Goal: Transaction & Acquisition: Purchase product/service

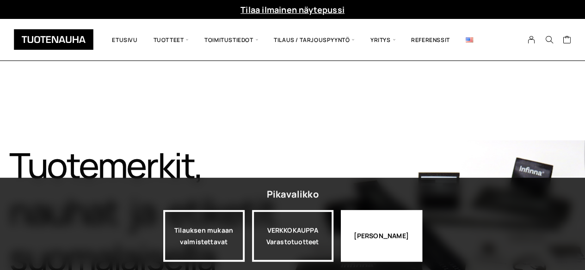
click at [366, 240] on div "Jatka katselua" at bounding box center [381, 236] width 81 height 52
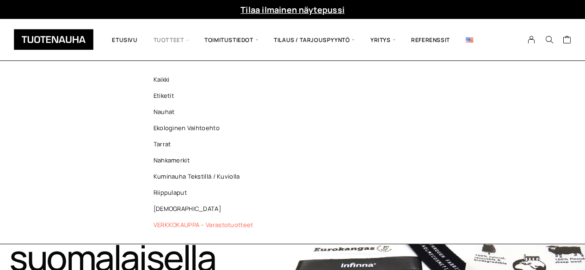
click at [177, 229] on link "VERKKOKAUPPA – Varastotuotteet" at bounding box center [206, 225] width 134 height 16
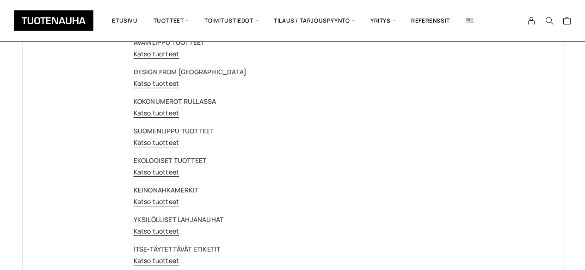
scroll to position [46, 0]
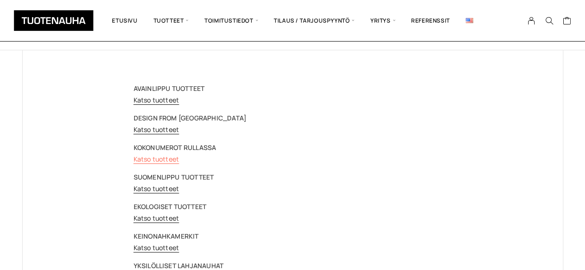
click at [144, 157] on link "Katso tuotteet" at bounding box center [157, 159] width 46 height 9
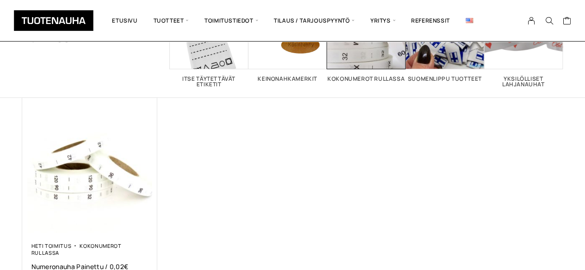
scroll to position [139, 0]
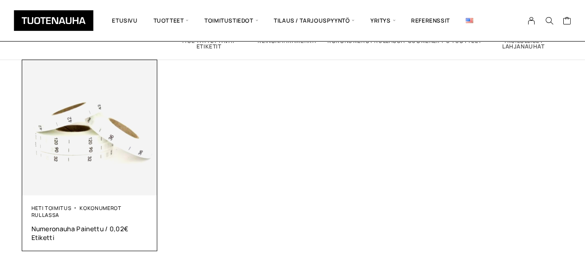
click at [115, 160] on img at bounding box center [89, 127] width 135 height 135
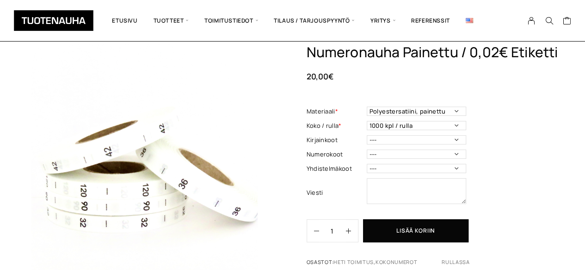
scroll to position [46, 0]
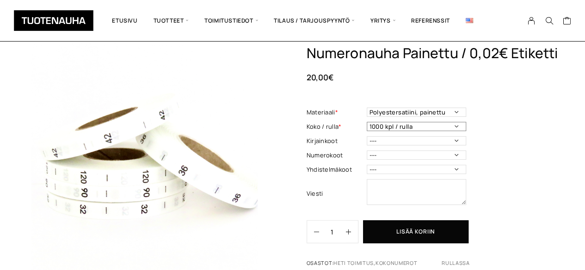
drag, startPoint x: 452, startPoint y: 126, endPoint x: 470, endPoint y: 129, distance: 18.3
click at [452, 126] on select "1000 kpl / rulla" at bounding box center [415, 126] width 99 height 9
drag, startPoint x: 481, startPoint y: 130, endPoint x: 467, endPoint y: 121, distance: 16.9
click at [481, 130] on div "Numeronauha Painettu / 0,02€ Etiketti 20,00 € Materiaali * Polyestersatiini, pa…" at bounding box center [434, 160] width 256 height 230
drag, startPoint x: 460, startPoint y: 114, endPoint x: 470, endPoint y: 115, distance: 10.6
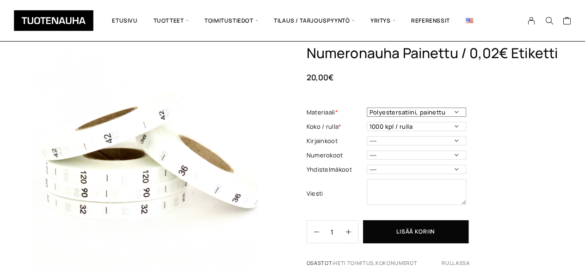
click at [460, 114] on select "Polyestersatiini, painettu" at bounding box center [415, 112] width 99 height 9
click at [497, 121] on div "Numeronauha Painettu / 0,02€ Etiketti 20,00 € Materiaali * Polyestersatiini, pa…" at bounding box center [434, 160] width 256 height 230
click at [448, 145] on select "--- 3XS 2XS XS S M L XL 2XL 3XL 4XL 5XL 6XL 7XL ONE SIZE" at bounding box center [415, 140] width 99 height 9
select select "XL"
click at [366, 137] on select "--- 3XS 2XS XS S M L XL 2XL 3XL 4XL 5XL 6XL 7XL ONE SIZE" at bounding box center [415, 140] width 99 height 9
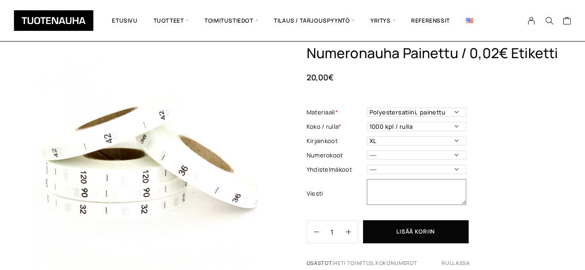
click at [421, 191] on textarea at bounding box center [415, 192] width 99 height 26
click at [376, 186] on textarea "Jäi Paitu Wearin tilauksesta" at bounding box center [415, 192] width 99 height 26
click at [404, 194] on textarea "Unohdin Paitu Wearin tilauksesta" at bounding box center [415, 192] width 99 height 26
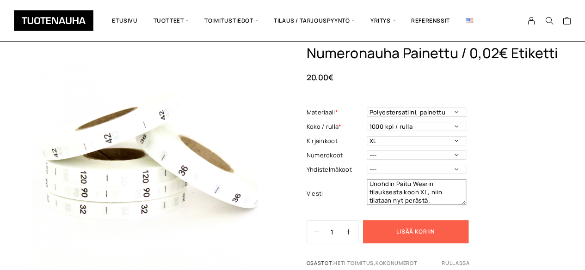
type textarea "Unohdin Paitu Wearin tilauksesta koon XL, niin tilataan nyt perästä."
click at [420, 232] on button "Lisää koriin" at bounding box center [415, 231] width 105 height 23
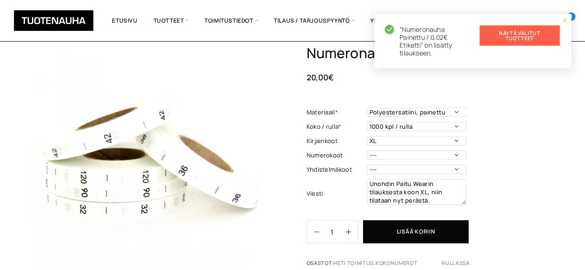
click at [512, 35] on link "Näytä valitut tuotteet" at bounding box center [519, 35] width 80 height 20
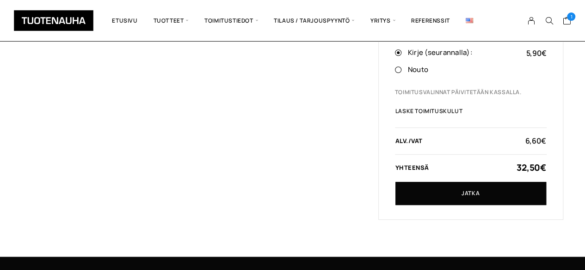
scroll to position [277, 0]
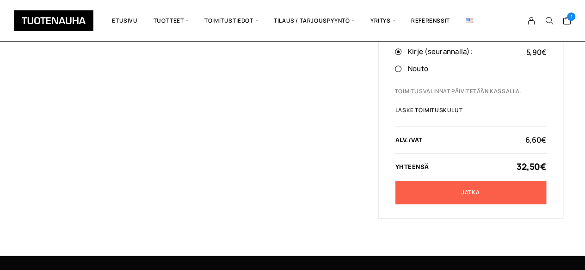
click at [441, 191] on link "Jatka" at bounding box center [470, 192] width 151 height 23
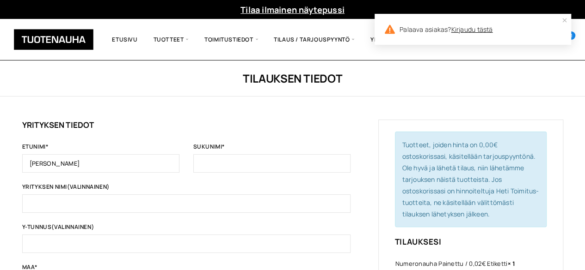
type input "[PERSON_NAME]"
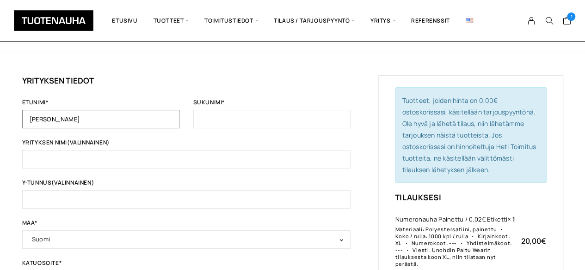
scroll to position [46, 0]
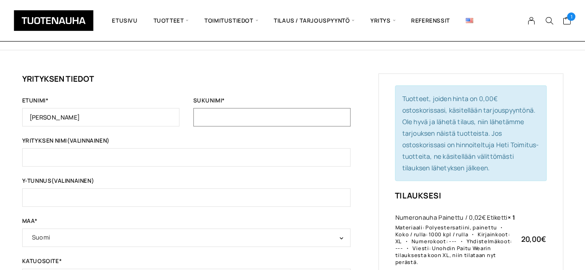
click at [210, 115] on input "Sukunimi *" at bounding box center [271, 117] width 157 height 18
type input "Leinonen"
click at [184, 153] on input "Yrityksen nimi (valinnainen)" at bounding box center [186, 157] width 328 height 18
type input "P"
type input "Paitu Wear"
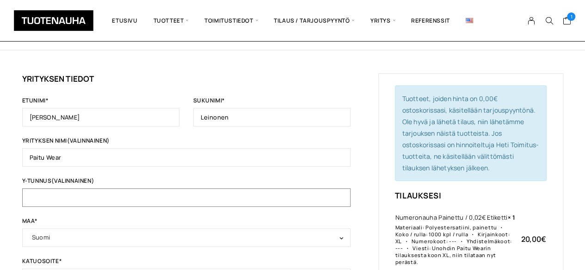
click at [170, 192] on input "Y-tunnus (valinnainen)" at bounding box center [186, 198] width 328 height 18
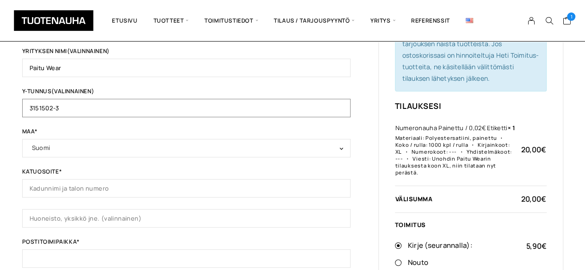
scroll to position [139, 0]
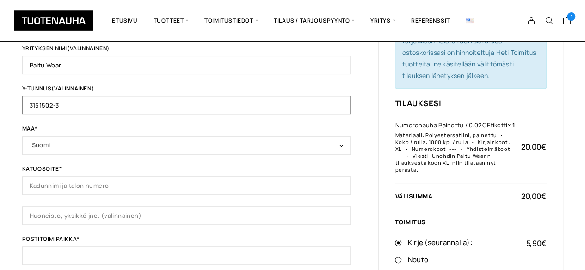
type input "3151502-3"
click at [110, 183] on input "Katuosoite *" at bounding box center [186, 186] width 328 height 18
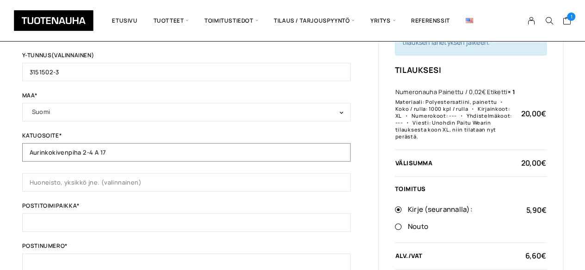
scroll to position [185, 0]
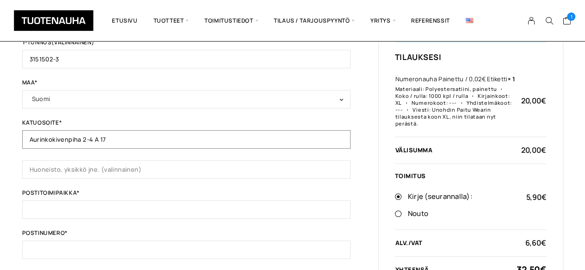
type input "Aurinkokivenpiha 2-4 A 17"
click at [139, 215] on input "Postitoimipaikka *" at bounding box center [186, 210] width 328 height 18
type input "Vantaa"
click at [101, 244] on input "Postinumero *" at bounding box center [186, 250] width 328 height 18
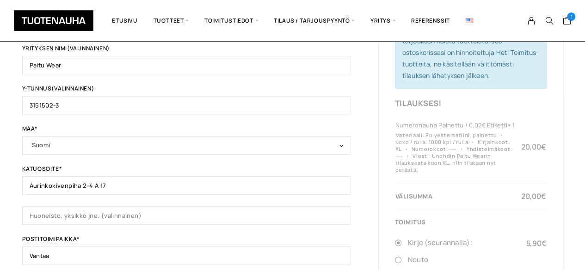
type input "01700"
drag, startPoint x: 71, startPoint y: 106, endPoint x: 12, endPoint y: 107, distance: 58.7
click at [12, 107] on div "Tilauksen tiedot Jos olet ostanut tästä kaupasta aiemmin, kirjoita tietosi alla…" at bounding box center [292, 234] width 585 height 624
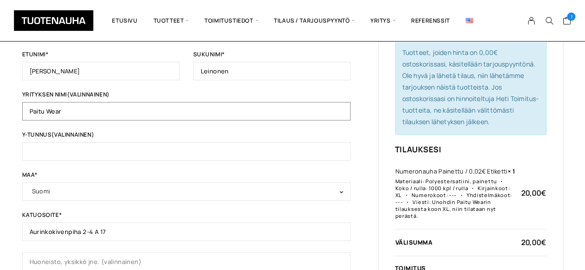
drag, startPoint x: 91, startPoint y: 110, endPoint x: 7, endPoint y: 113, distance: 84.2
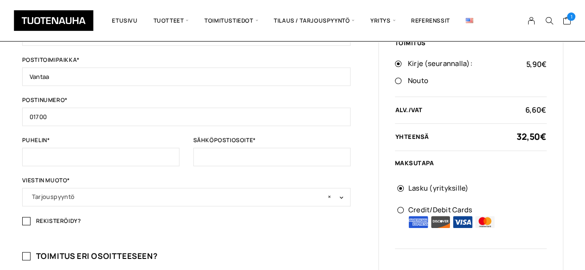
scroll to position [323, 0]
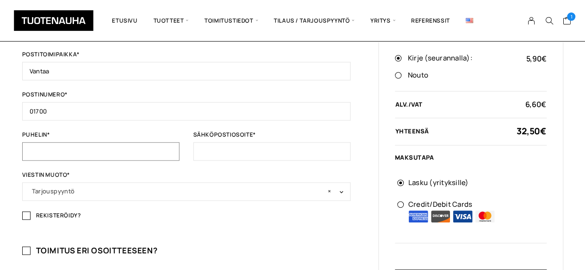
click at [58, 143] on input "Puhelin *" at bounding box center [100, 151] width 157 height 18
type input "0440447738"
click at [211, 151] on input "Sähköpostiosoite *" at bounding box center [271, 151] width 157 height 18
type input "j"
click at [238, 149] on input "paitwear" at bounding box center [271, 151] width 157 height 18
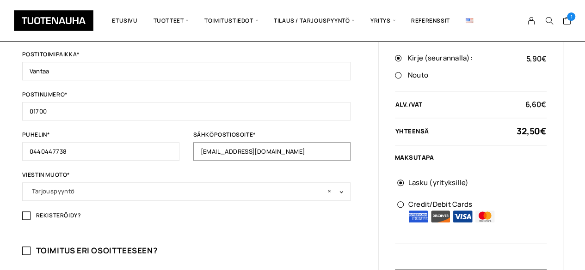
click at [210, 148] on input "[EMAIL_ADDRESS][DOMAIN_NAME]" at bounding box center [271, 151] width 157 height 18
click at [213, 150] on input "[EMAIL_ADDRESS][DOMAIN_NAME]" at bounding box center [271, 151] width 157 height 18
type input "[EMAIL_ADDRESS][DOMAIN_NAME]"
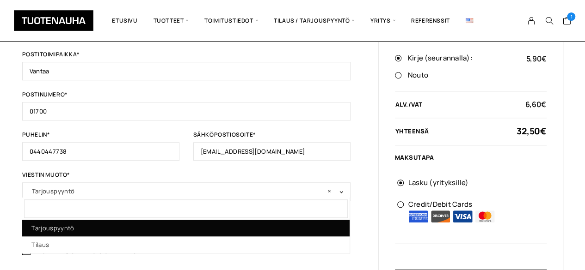
click at [338, 190] on span at bounding box center [340, 193] width 9 height 12
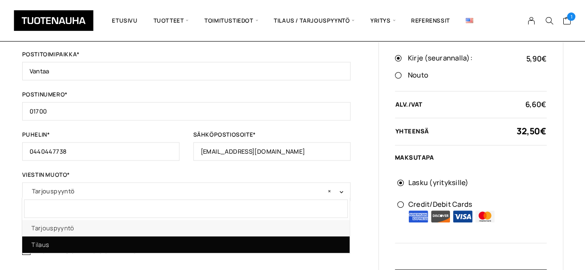
select select "Tilaus"
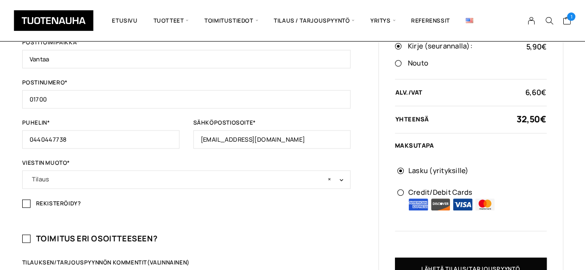
scroll to position [370, 0]
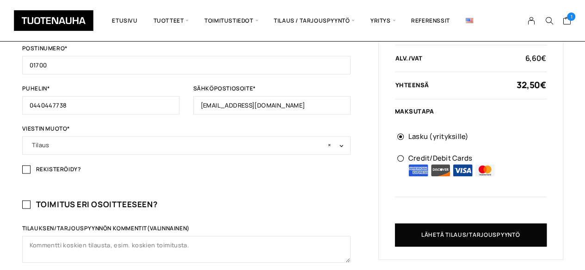
click at [72, 144] on span "× Tilaus" at bounding box center [186, 145] width 309 height 13
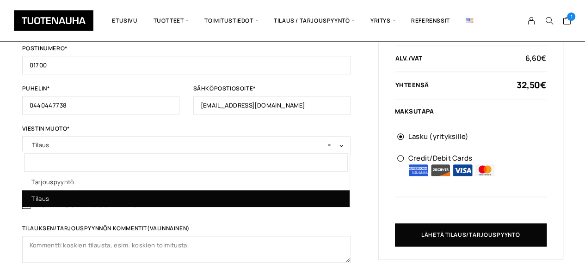
click at [72, 144] on span "× Tilaus" at bounding box center [186, 145] width 309 height 13
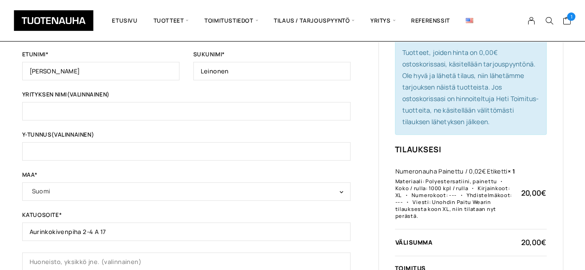
scroll to position [185, 0]
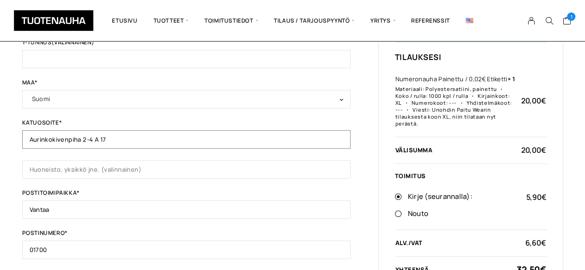
drag, startPoint x: 119, startPoint y: 142, endPoint x: 0, endPoint y: 139, distance: 119.3
click at [0, 139] on div "Tilauksen tiedot Jos olet ostanut tästä kaupasta aiemmin, kirjoita tietosi alla…" at bounding box center [292, 188] width 585 height 624
type input "Lodenkuja 2 D"
drag, startPoint x: 55, startPoint y: 207, endPoint x: 0, endPoint y: 224, distance: 57.0
click at [0, 224] on div "Tilauksen tiedot Jos olet ostanut tästä kaupasta aiemmin, kirjoita tietosi alla…" at bounding box center [292, 188] width 585 height 624
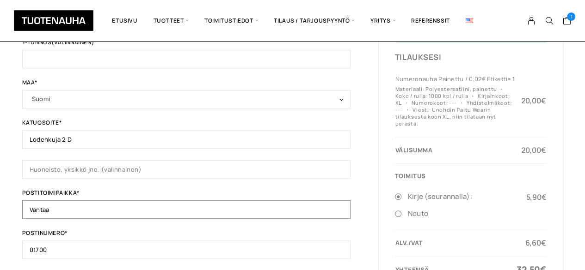
type input "K"
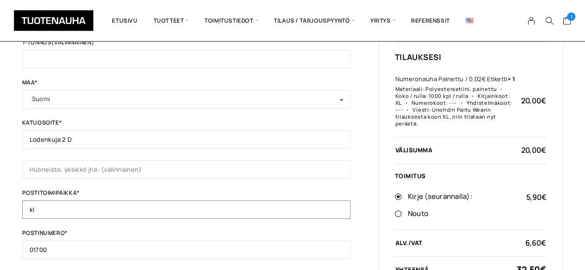
type input "k"
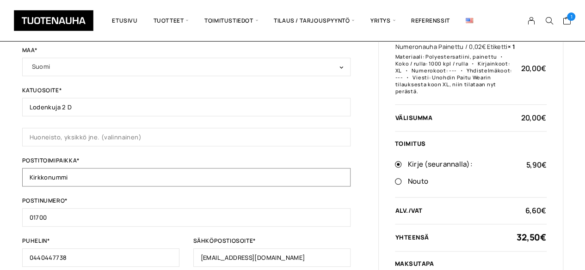
scroll to position [231, 0]
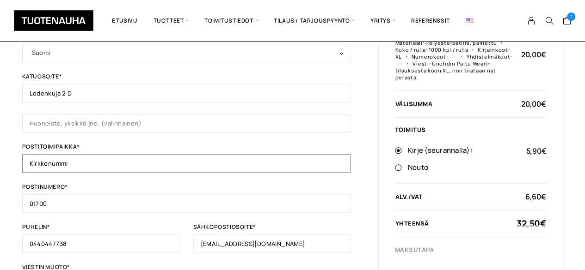
type input "Kirkkonummi"
drag, startPoint x: 55, startPoint y: 202, endPoint x: 0, endPoint y: 197, distance: 55.7
click at [0, 188] on div "Tilauksen tiedot Jos olet ostanut tästä kaupasta aiemmin, kirjoita tietosi alla…" at bounding box center [292, 141] width 585 height 624
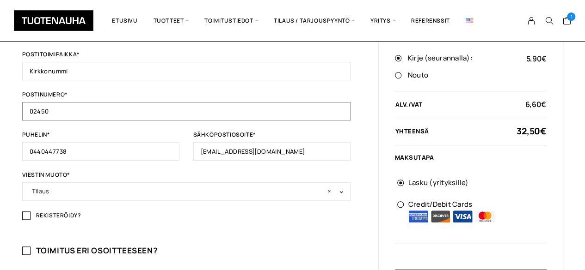
scroll to position [416, 0]
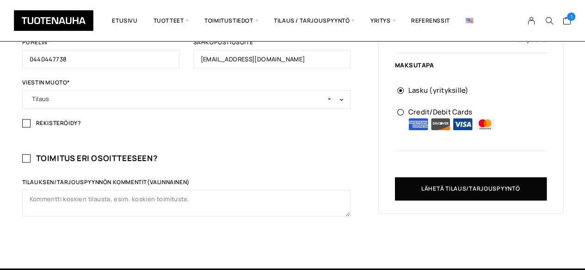
type input "02450"
click at [30, 158] on h3 "Toimitus eri osoitteeseen?" at bounding box center [186, 158] width 328 height 11
click at [30, 158] on input "Toimitus eri osoitteeseen?" at bounding box center [26, 158] width 8 height 8
checkbox input "true"
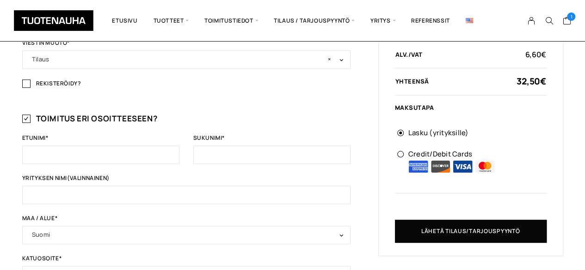
scroll to position [508, 0]
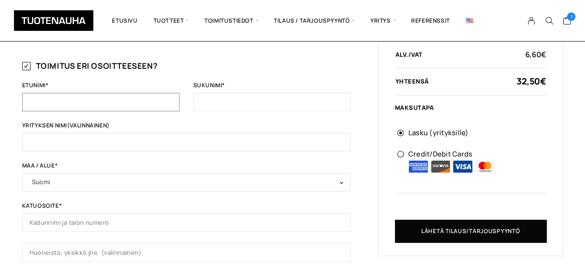
click at [62, 98] on input "Etunimi *" at bounding box center [100, 102] width 157 height 18
type input "[PERSON_NAME]"
click at [219, 97] on input "Sukunimi *" at bounding box center [271, 102] width 157 height 18
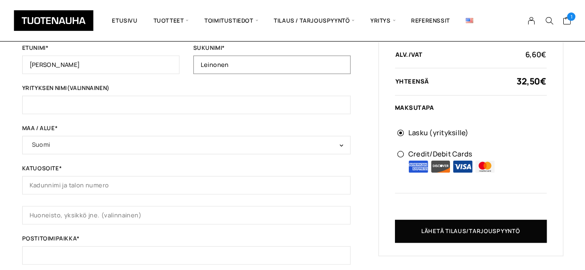
scroll to position [555, 0]
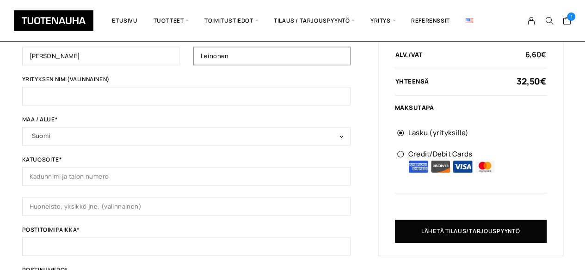
type input "Leinonen"
click at [116, 168] on input "Katuosoite *" at bounding box center [186, 176] width 328 height 18
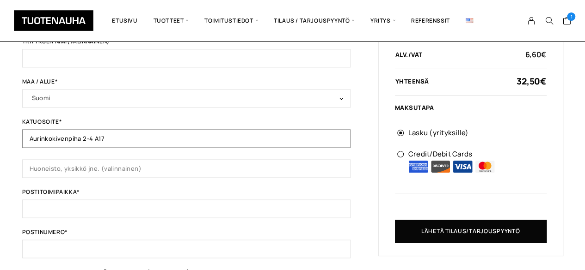
scroll to position [601, 0]
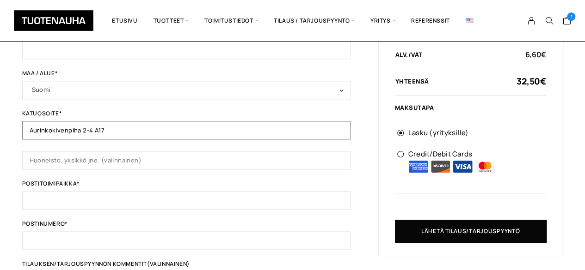
type input "Aurinkokivenpiha 2-4 A17"
click at [118, 198] on input "Postitoimipaikka *" at bounding box center [186, 200] width 328 height 18
type input "Vantaa"
click at [101, 240] on input "Postinumero *" at bounding box center [186, 241] width 328 height 18
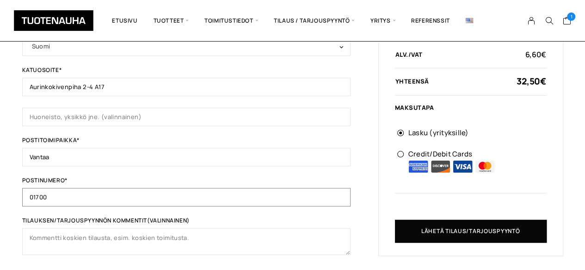
scroll to position [647, 0]
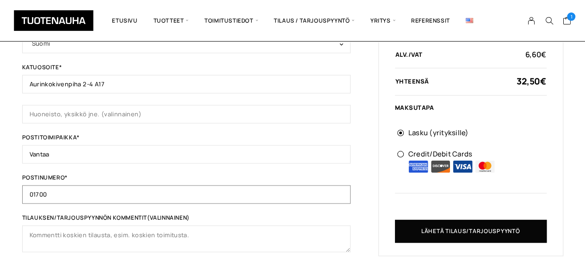
type input "01700"
click at [96, 79] on input "Aurinkokivenpiha 2-4 A17" at bounding box center [186, 84] width 328 height 18
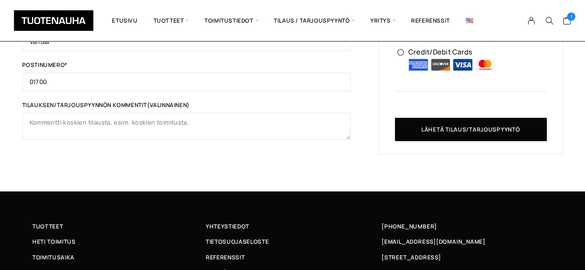
scroll to position [698, 0]
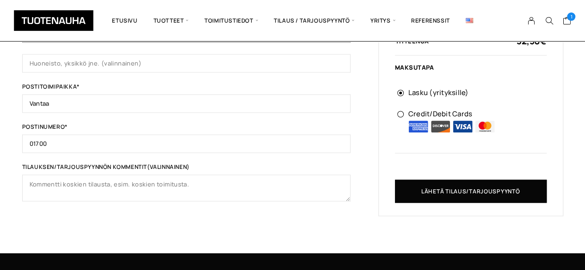
type input "Aurinkokivenpiha 2-4 A 17"
click at [108, 180] on textarea "Tilauksen/tarjouspyynnön kommentit (valinnainen)" at bounding box center [186, 188] width 328 height 27
type textarea "u"
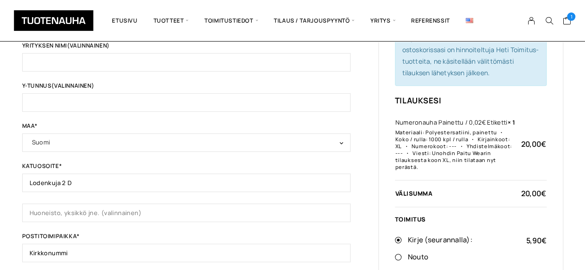
scroll to position [51, 0]
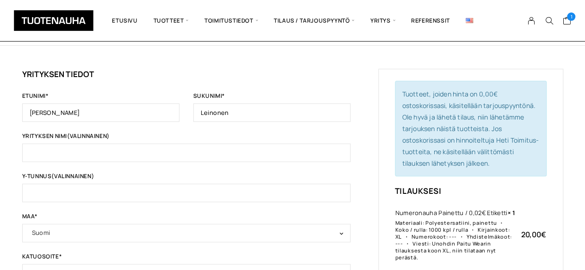
type textarea "Unohtui tilata Paitu Wearin tilaukseen XL kokolappu."
click at [85, 145] on input "Yrityksen nimi (valinnainen)" at bounding box center [186, 153] width 328 height 18
type input "Paitu Wear"
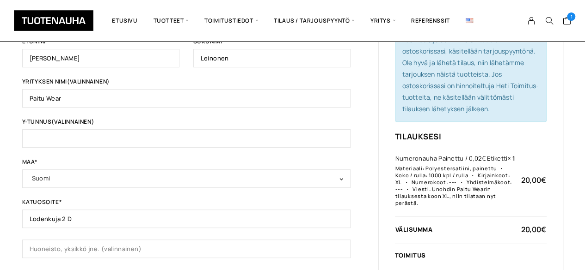
scroll to position [97, 0]
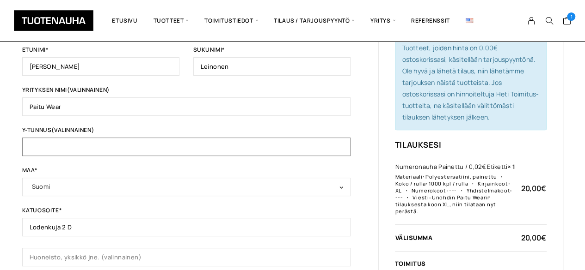
click at [102, 146] on input "Y-tunnus (valinnainen)" at bounding box center [186, 147] width 328 height 18
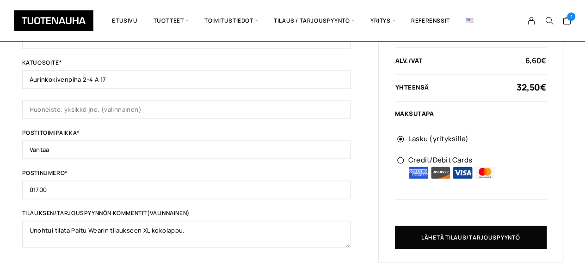
scroll to position [698, 0]
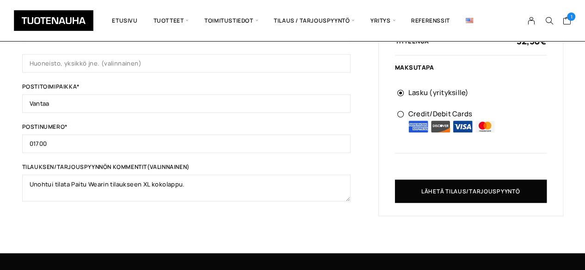
type input "3151502-3"
click at [197, 183] on textarea "Unohtui tilata Paitu Wearin tilaukseen XL kokolappu." at bounding box center [186, 188] width 328 height 27
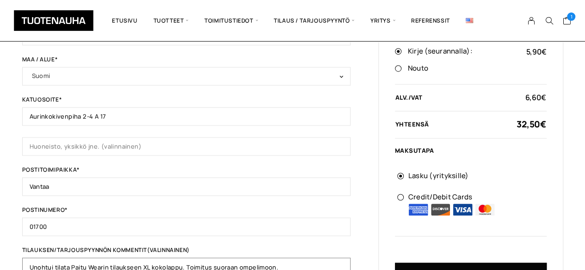
scroll to position [652, 0]
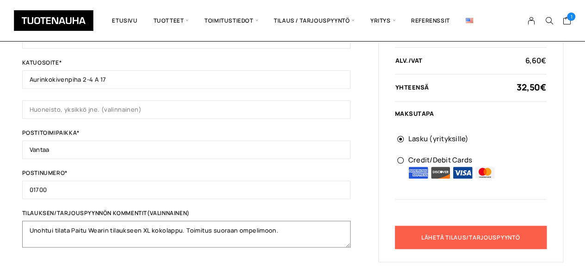
type textarea "Unohtui tilata Paitu Wearin tilaukseen XL kokolappu. Toimitus suoraan ompelimoo…"
click at [482, 229] on button "Lähetä tilaus/tarjouspyyntö" at bounding box center [471, 237] width 152 height 23
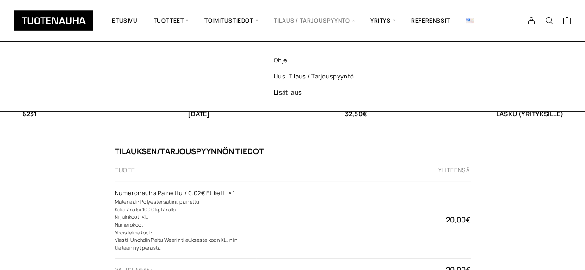
scroll to position [43, 0]
